Goal: Information Seeking & Learning: Learn about a topic

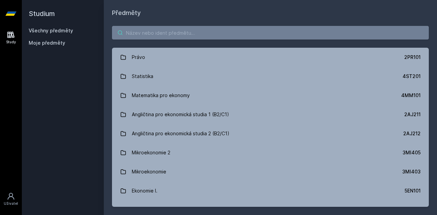
click at [193, 32] on input "search" at bounding box center [270, 33] width 317 height 14
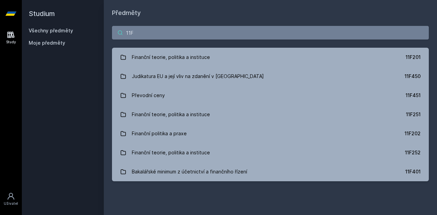
type input "11F"
click at [289, 177] on link "Bakalářské minimum z účetnictví a finančního řízení 11F401" at bounding box center [270, 171] width 317 height 19
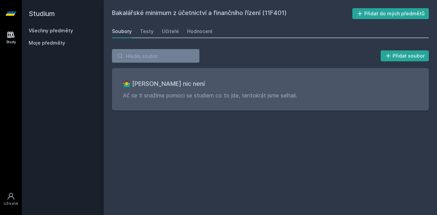
click at [147, 33] on div "Testy" at bounding box center [147, 31] width 14 height 7
click at [162, 34] on div "Učitelé" at bounding box center [170, 31] width 17 height 7
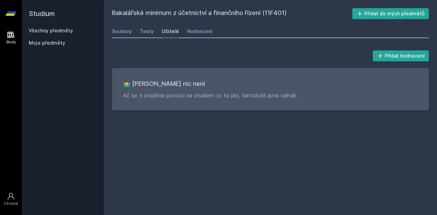
click at [187, 33] on div "Hodnocení" at bounding box center [199, 31] width 25 height 7
click at [48, 31] on link "Všechny předměty" at bounding box center [51, 31] width 44 height 6
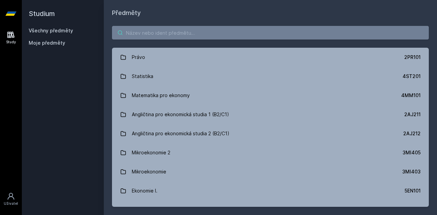
click at [152, 37] on input "search" at bounding box center [270, 33] width 317 height 14
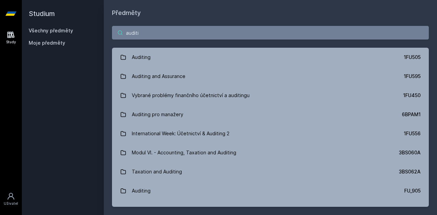
type input "auditi"
click at [200, 62] on link "Auditing 1FU505" at bounding box center [270, 57] width 317 height 19
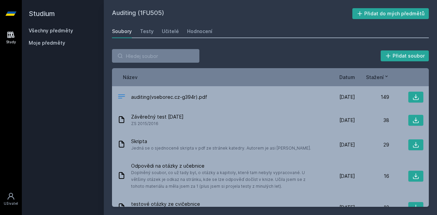
click at [200, 30] on div "Hodnocení" at bounding box center [199, 31] width 25 height 7
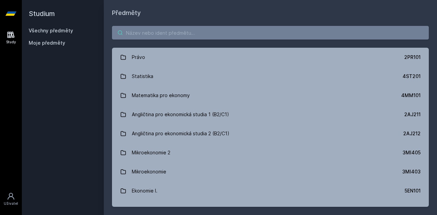
click at [187, 37] on input "search" at bounding box center [270, 33] width 317 height 14
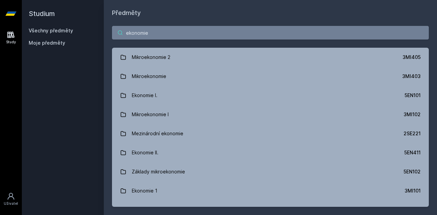
type input "ekonomie"
click at [324, 150] on link "Ekonomie II. 5EN411" at bounding box center [270, 152] width 317 height 19
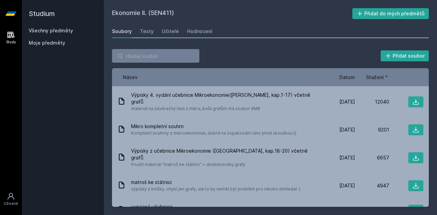
click at [171, 30] on div "Učitelé" at bounding box center [170, 31] width 17 height 7
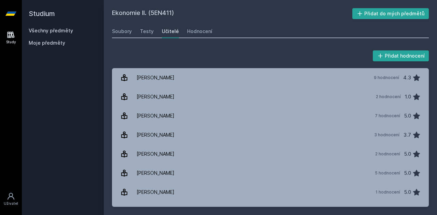
click at [199, 31] on div "Hodnocení" at bounding box center [199, 31] width 25 height 7
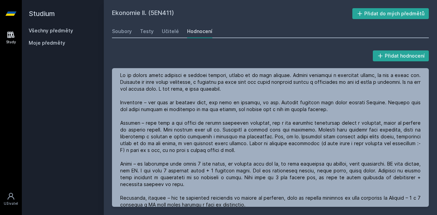
scroll to position [148, 0]
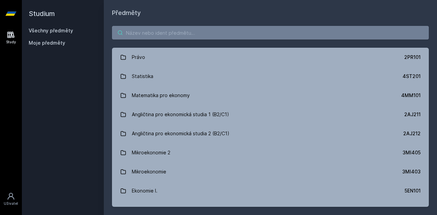
click at [139, 32] on input "search" at bounding box center [270, 33] width 317 height 14
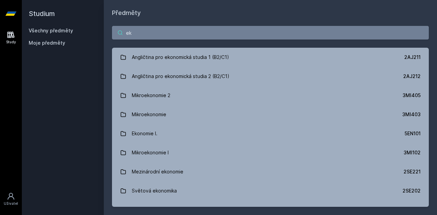
type input "e"
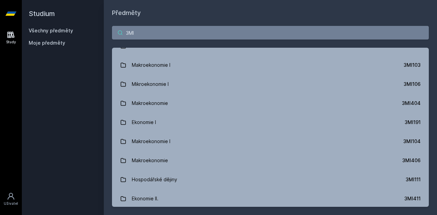
scroll to position [78, 0]
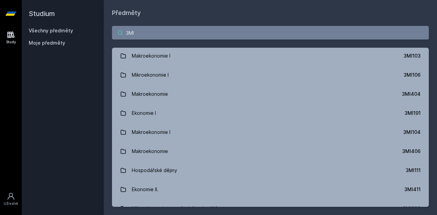
type input "3MI"
click at [335, 189] on link "Ekonomie II. 3MI411" at bounding box center [270, 189] width 317 height 19
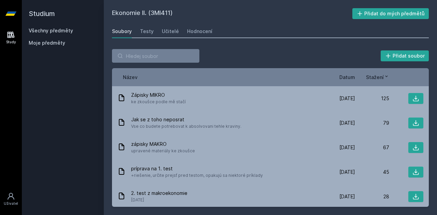
click at [203, 33] on div "Hodnocení" at bounding box center [199, 31] width 25 height 7
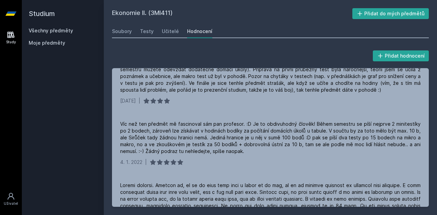
scroll to position [38, 0]
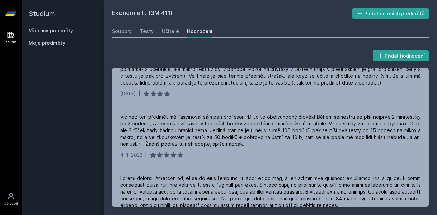
click at [41, 36] on div "Všechny předměty Moje předměty" at bounding box center [63, 38] width 68 height 22
click at [49, 33] on link "Všechny předměty" at bounding box center [51, 31] width 44 height 6
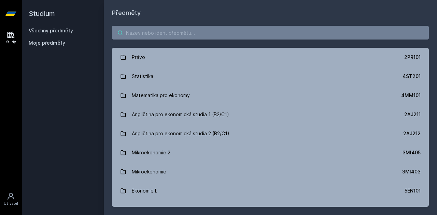
click at [175, 38] on input "search" at bounding box center [270, 33] width 317 height 14
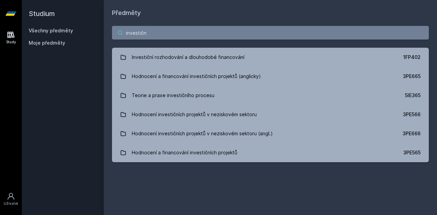
type input "investičn"
click at [211, 49] on link "Investiční rozhodování a dlouhodobé financování 1FP402" at bounding box center [270, 57] width 317 height 19
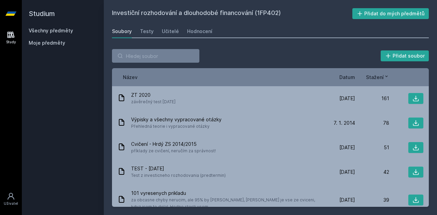
click at [202, 37] on link "Hodnocení" at bounding box center [199, 32] width 25 height 14
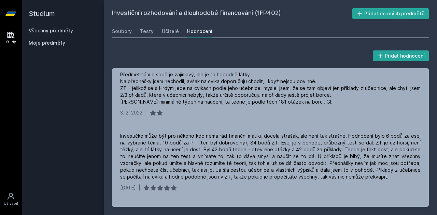
scroll to position [124, 0]
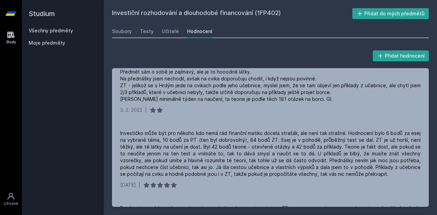
click at [61, 31] on link "Všechny předměty" at bounding box center [51, 31] width 44 height 6
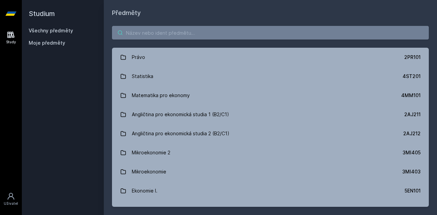
click at [175, 36] on input "search" at bounding box center [270, 33] width 317 height 14
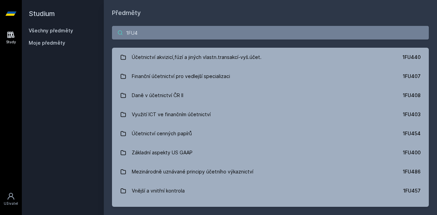
type input "1FU4"
click at [206, 92] on link "Daně v účetnictví ČR II 1FU408" at bounding box center [270, 95] width 317 height 19
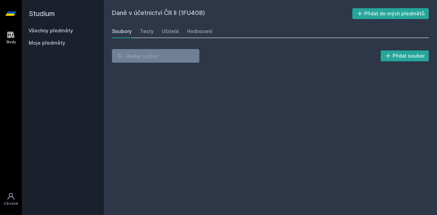
click at [196, 35] on link "Hodnocení" at bounding box center [199, 32] width 25 height 14
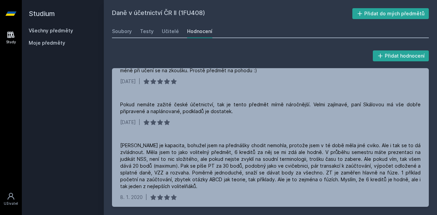
scroll to position [23, 0]
click at [44, 26] on h2 "Studium" at bounding box center [63, 13] width 68 height 27
click at [43, 28] on link "Všechny předměty" at bounding box center [51, 31] width 44 height 6
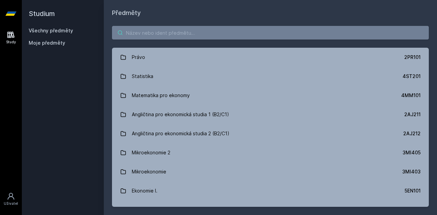
click at [169, 32] on input "search" at bounding box center [270, 33] width 317 height 14
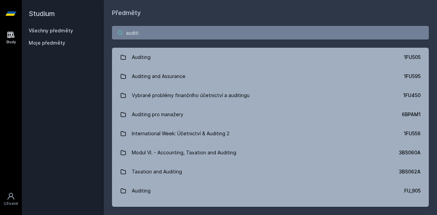
type input "auditi"
click at [219, 59] on link "Auditing 1FU505" at bounding box center [270, 57] width 317 height 19
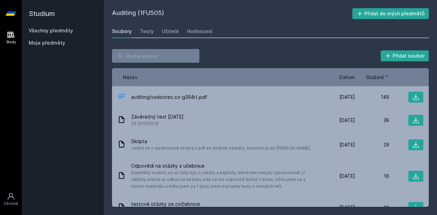
click at [197, 29] on div "Hodnocení" at bounding box center [199, 31] width 25 height 7
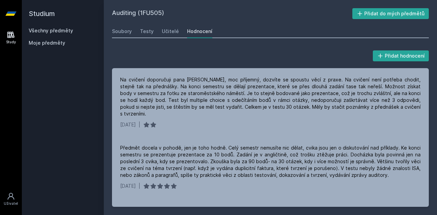
click at [70, 25] on h2 "Studium" at bounding box center [63, 13] width 68 height 27
click at [66, 27] on h2 "Studium" at bounding box center [63, 13] width 68 height 27
click at [62, 30] on link "Všechny předměty" at bounding box center [51, 31] width 44 height 6
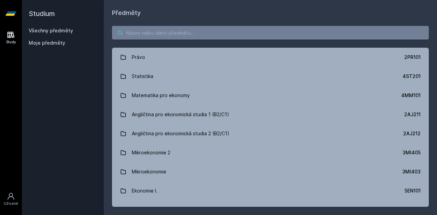
click at [139, 38] on input "search" at bounding box center [270, 33] width 317 height 14
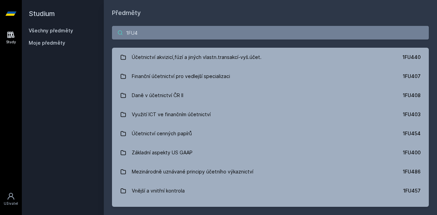
type input "1FU4"
click at [168, 113] on div "Využití ICT ve finančním účetnictví" at bounding box center [171, 115] width 79 height 14
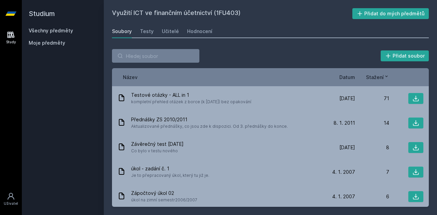
click at [197, 34] on div "Hodnocení" at bounding box center [199, 31] width 25 height 7
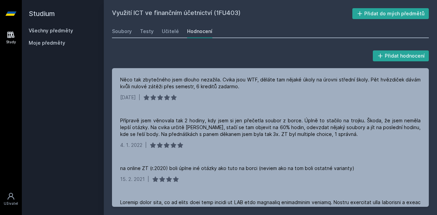
click at [58, 32] on link "Všechny předměty" at bounding box center [51, 31] width 44 height 6
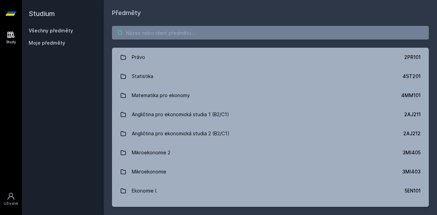
click at [146, 35] on input "search" at bounding box center [270, 33] width 317 height 14
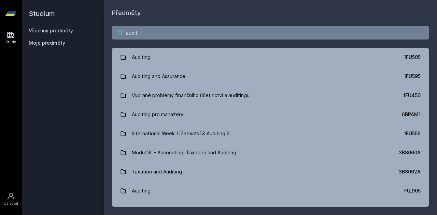
type input "auditi"
click at [216, 61] on link "Auditing 1FU505" at bounding box center [270, 57] width 317 height 19
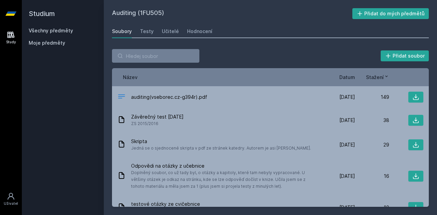
click at [172, 35] on link "Učitelé" at bounding box center [170, 32] width 17 height 14
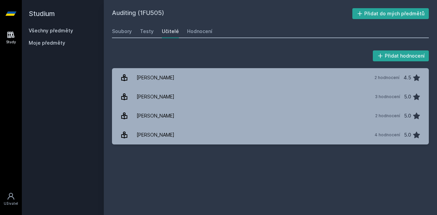
click at [194, 34] on div "Hodnocení" at bounding box center [199, 31] width 25 height 7
